Goal: Transaction & Acquisition: Download file/media

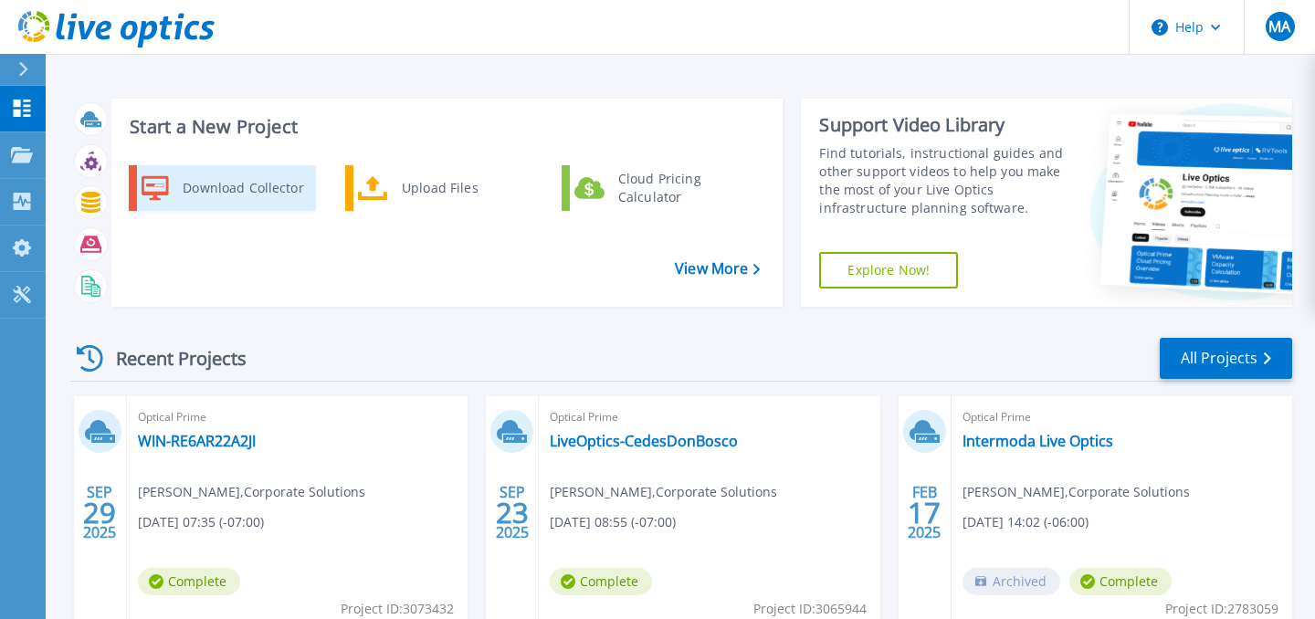
click at [274, 184] on div "Download Collector" at bounding box center [242, 188] width 138 height 37
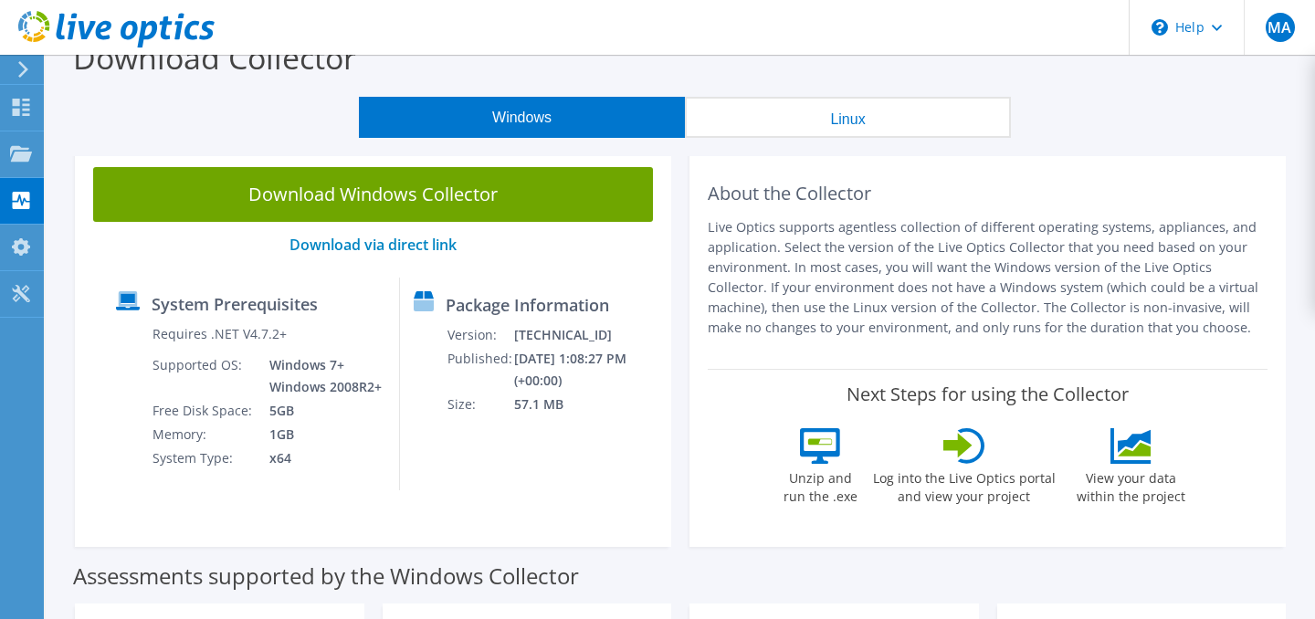
scroll to position [29, 0]
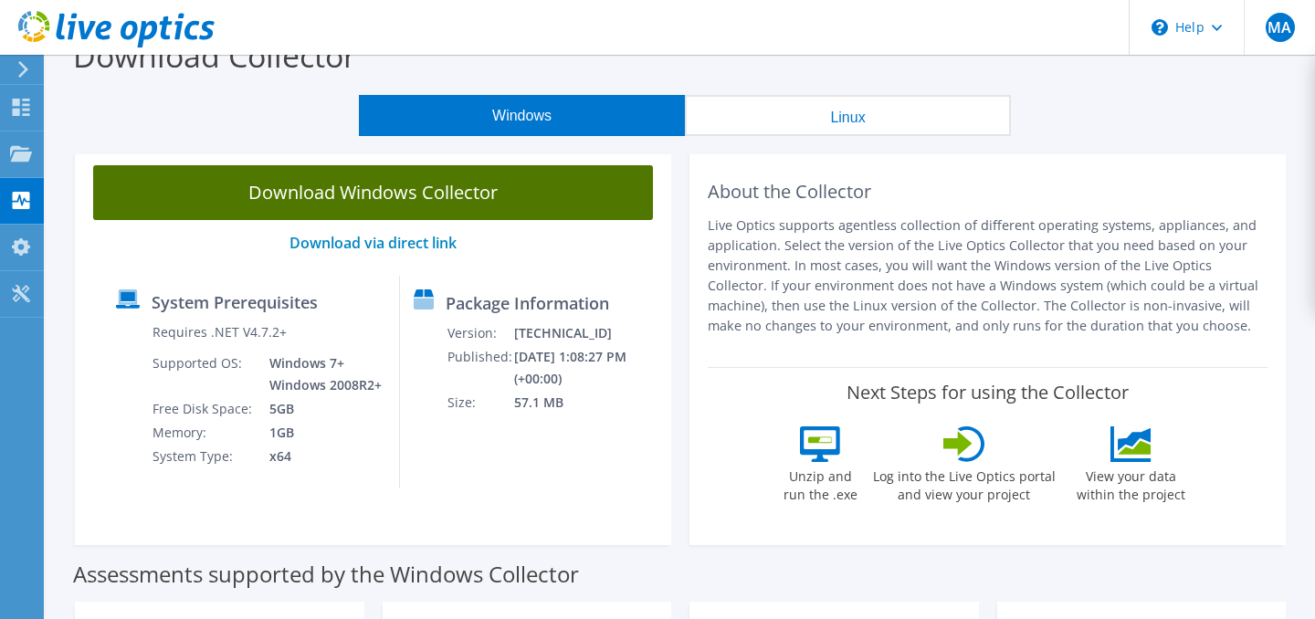
click at [473, 195] on link "Download Windows Collector" at bounding box center [373, 192] width 560 height 55
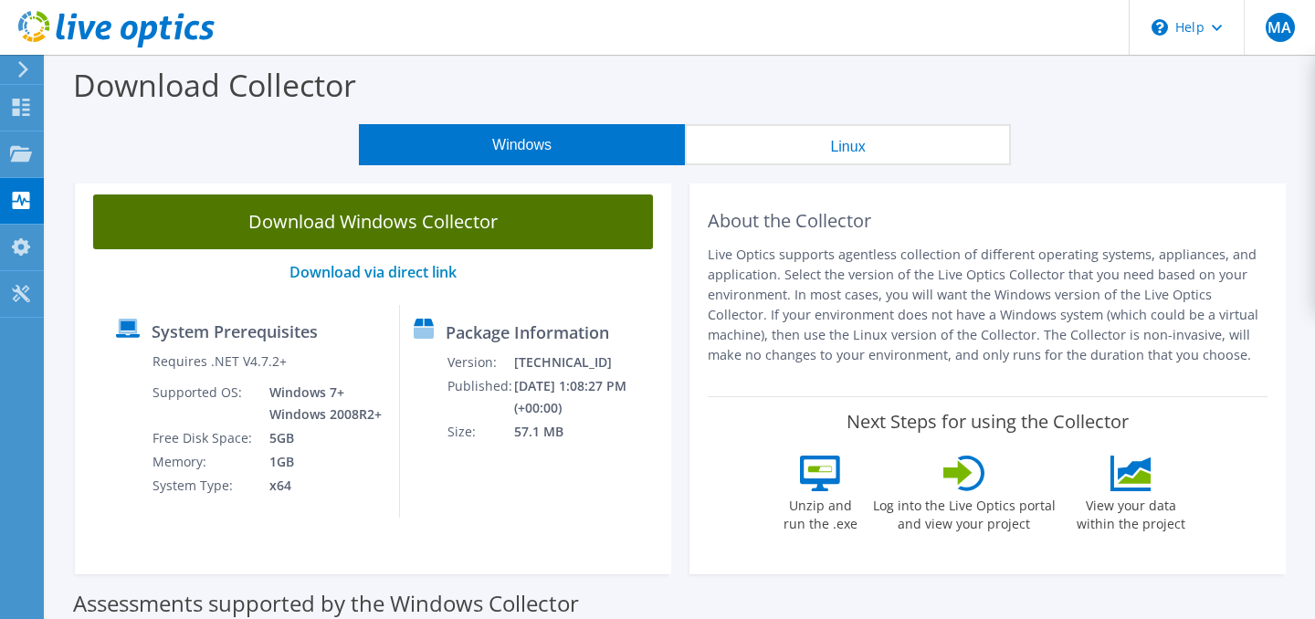
click at [368, 232] on link "Download Windows Collector" at bounding box center [373, 221] width 560 height 55
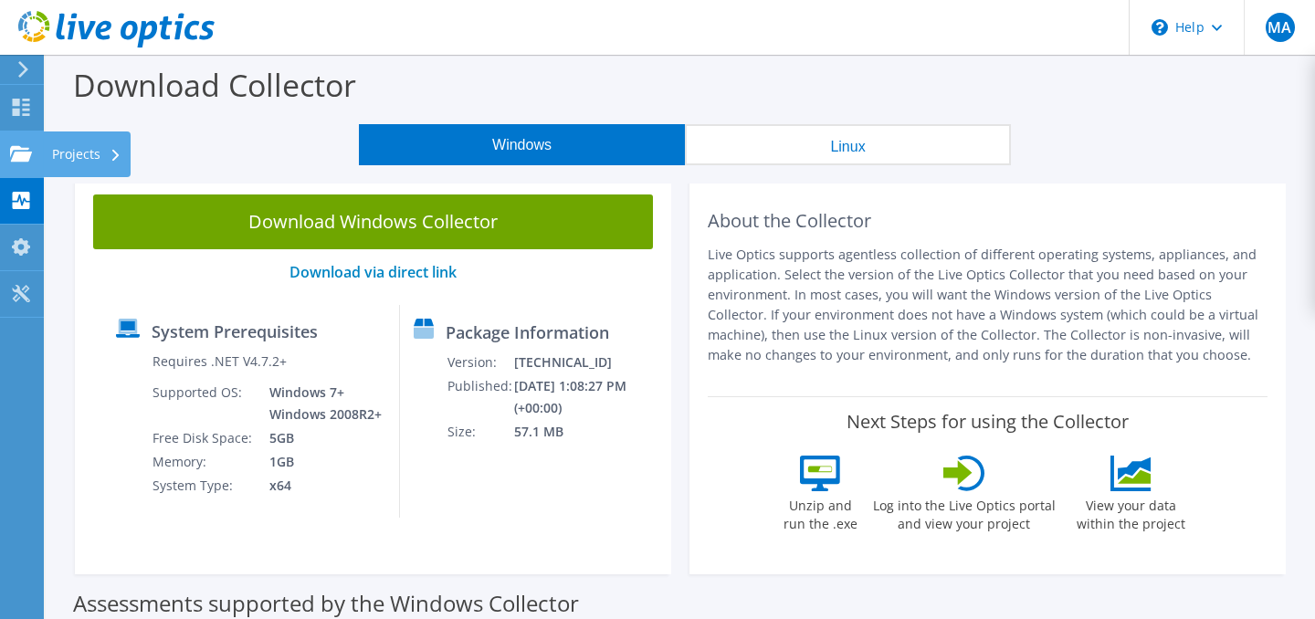
click at [20, 161] on icon at bounding box center [21, 153] width 22 height 17
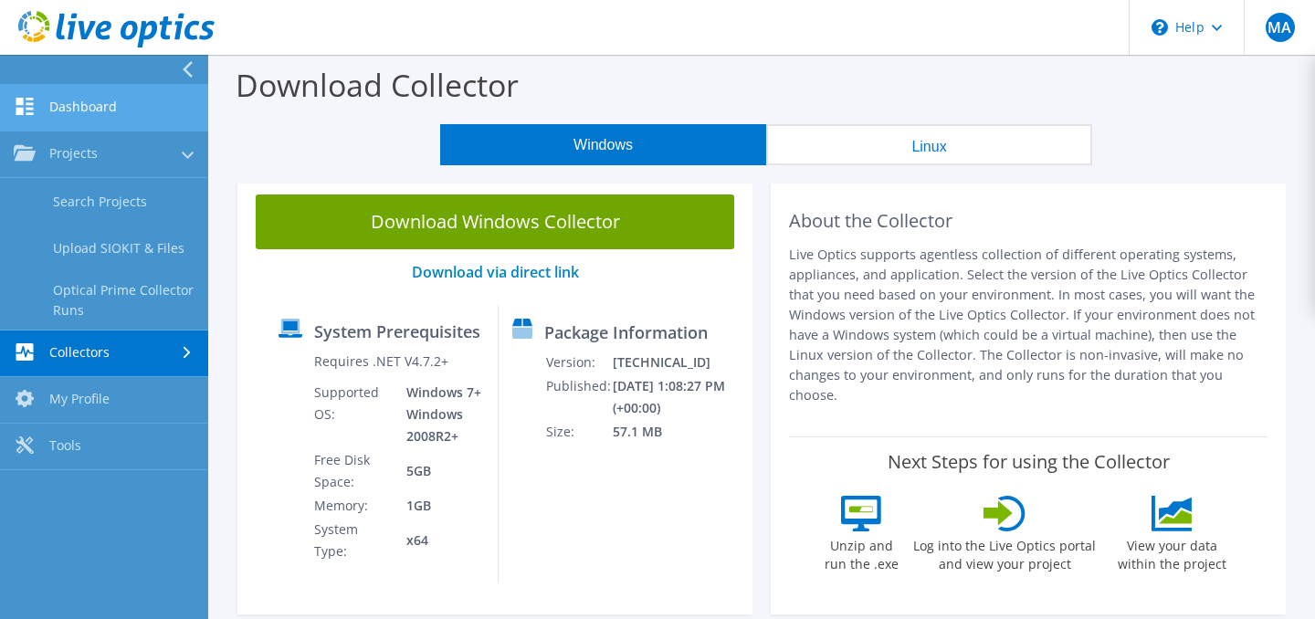
click at [119, 112] on link "Dashboard" at bounding box center [104, 108] width 208 height 47
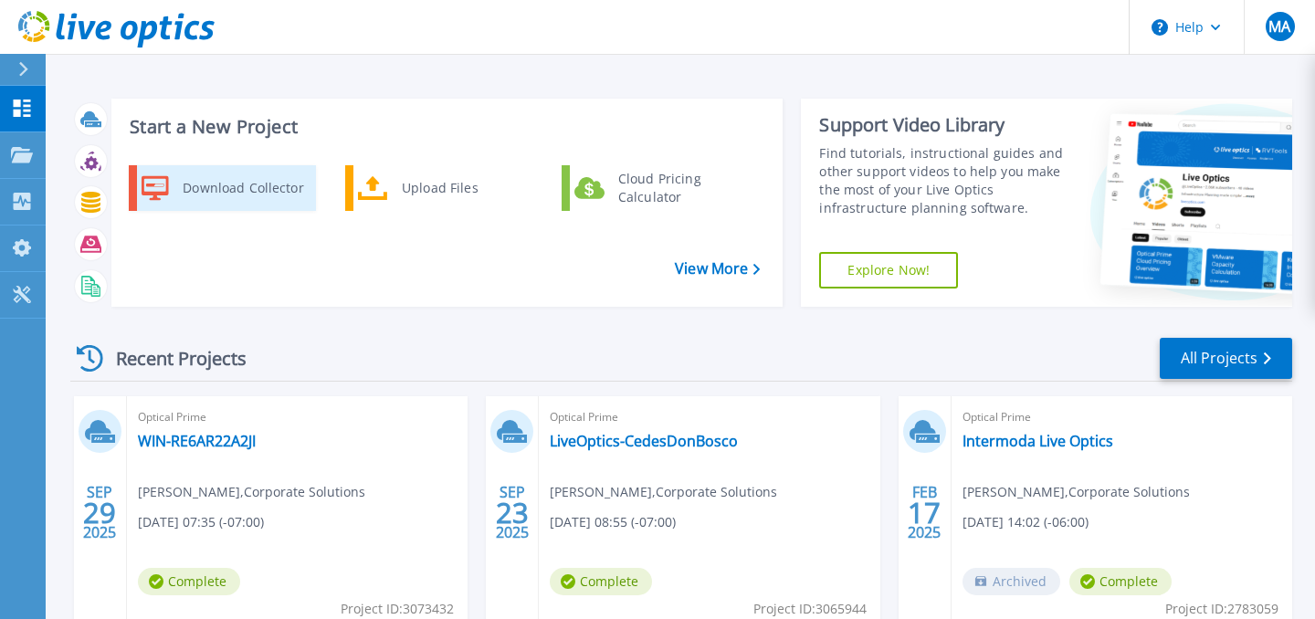
click at [253, 194] on div "Download Collector" at bounding box center [242, 188] width 138 height 37
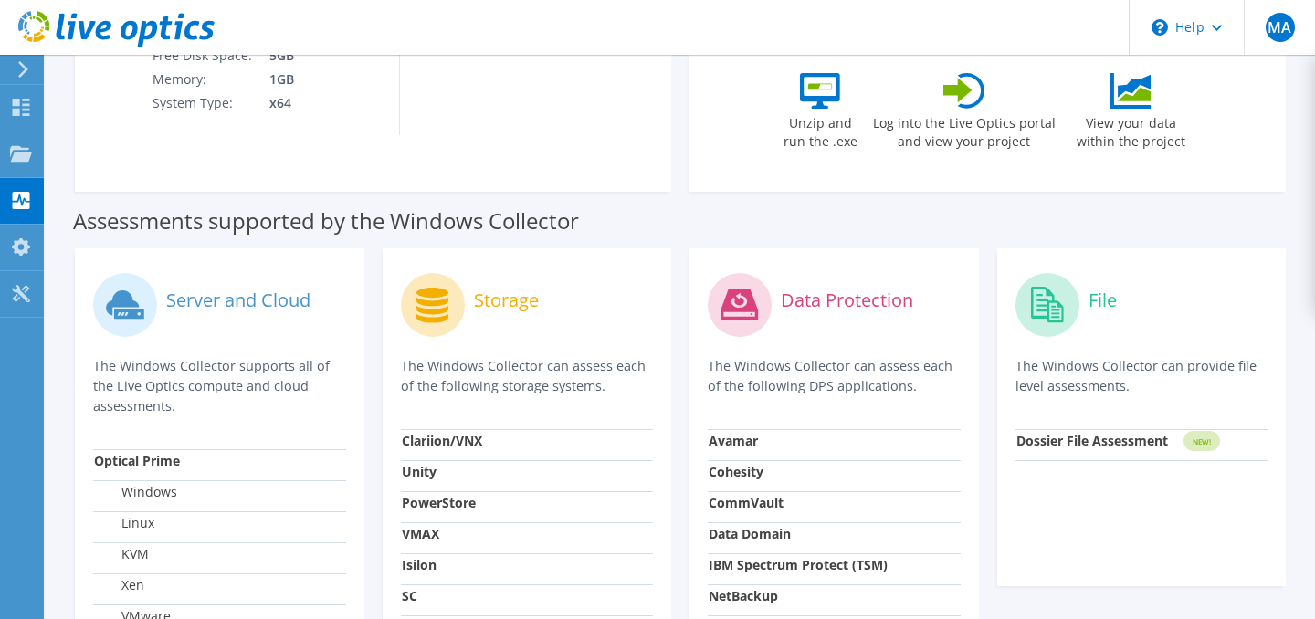
scroll to position [384, 0]
